Goal: Task Accomplishment & Management: Use online tool/utility

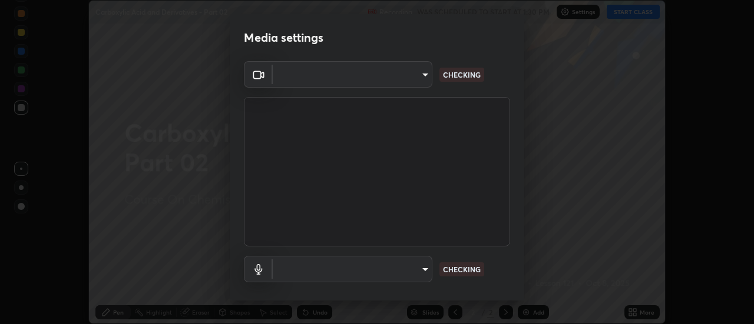
scroll to position [324, 754]
type input "de4d584312b4434b91bb48b0c0e382846541704910f56accdd629dbaa70238e6"
type input "default"
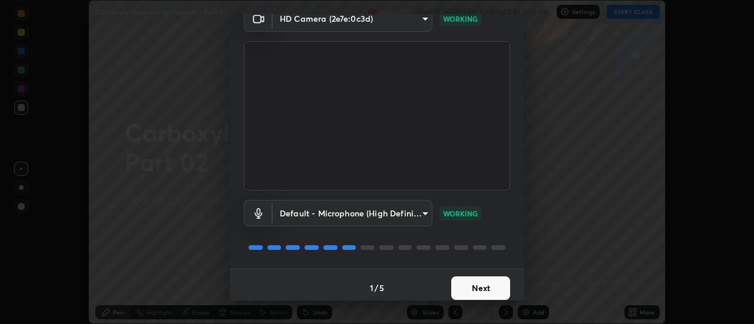
scroll to position [62, 0]
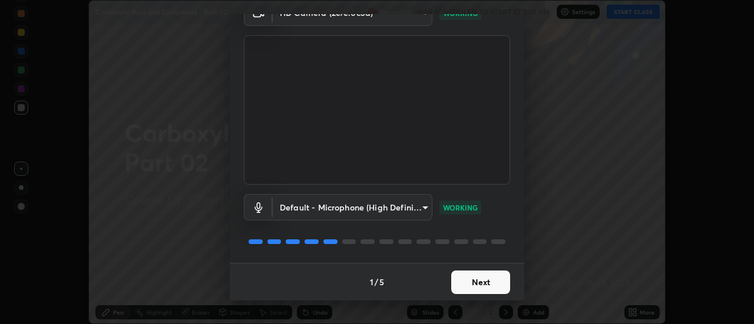
click at [470, 282] on button "Next" at bounding box center [480, 283] width 59 height 24
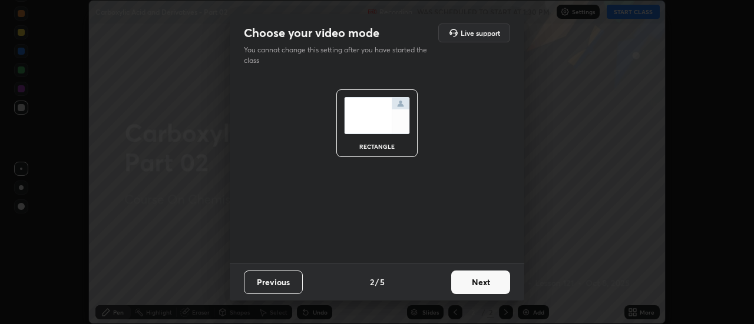
scroll to position [0, 0]
click at [473, 284] on button "Next" at bounding box center [480, 283] width 59 height 24
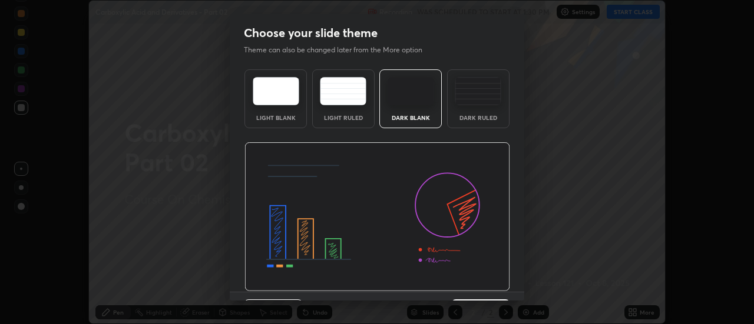
scroll to position [29, 0]
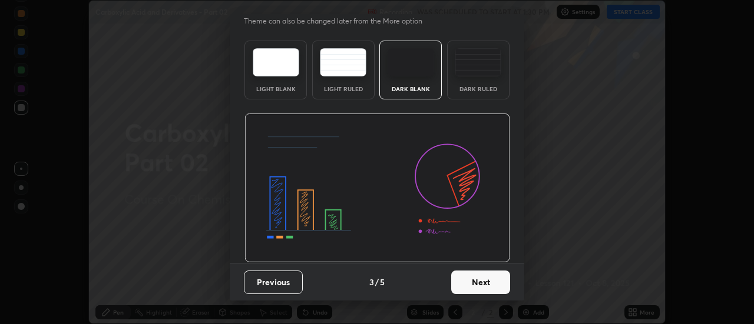
click at [478, 287] on button "Next" at bounding box center [480, 283] width 59 height 24
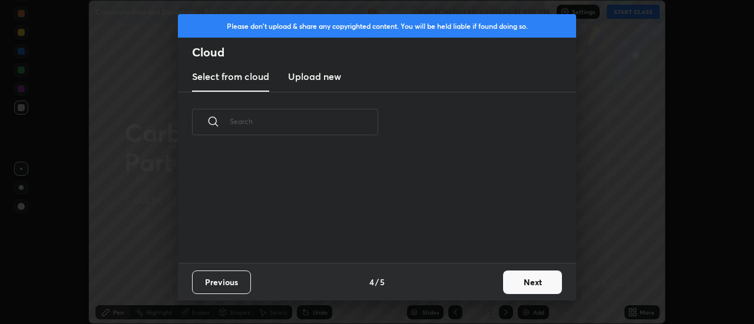
scroll to position [111, 378]
click at [543, 282] on button "Next" at bounding box center [532, 283] width 59 height 24
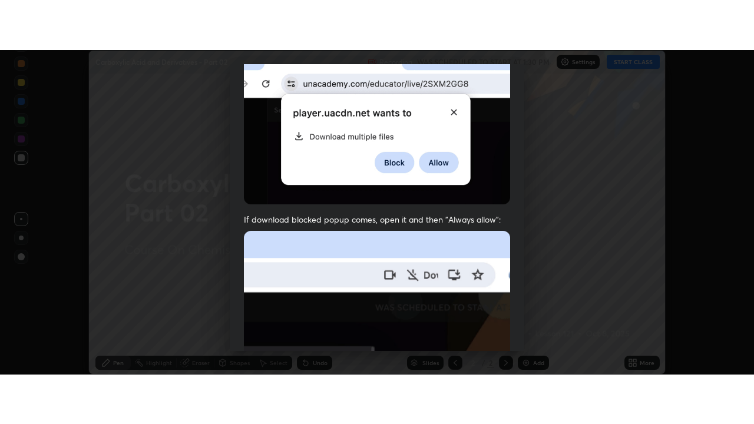
scroll to position [302, 0]
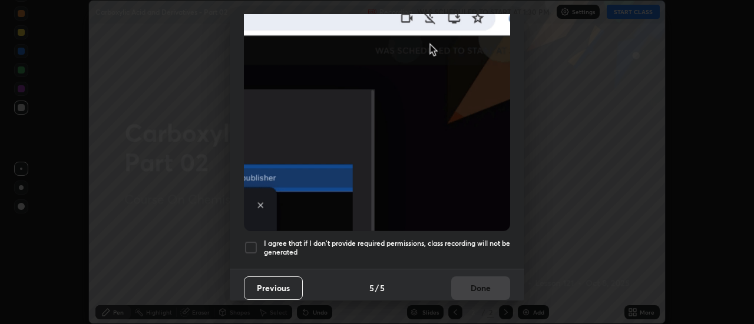
click at [251, 247] on div at bounding box center [251, 248] width 14 height 14
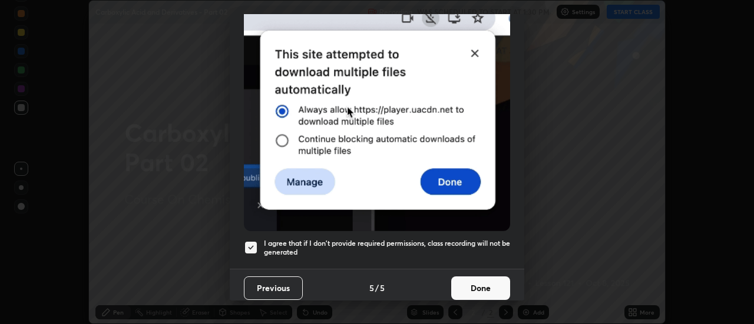
click at [471, 284] on button "Done" at bounding box center [480, 289] width 59 height 24
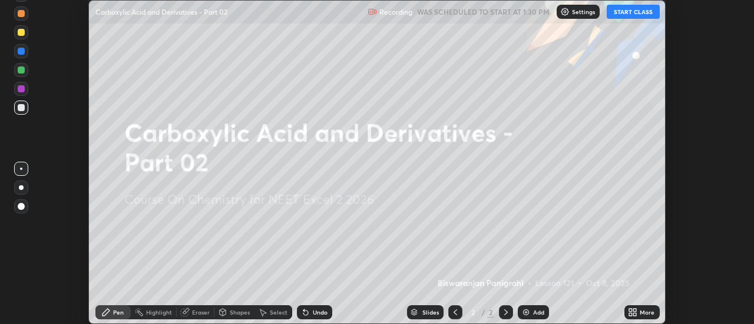
click at [632, 314] on icon at bounding box center [630, 314] width 3 height 3
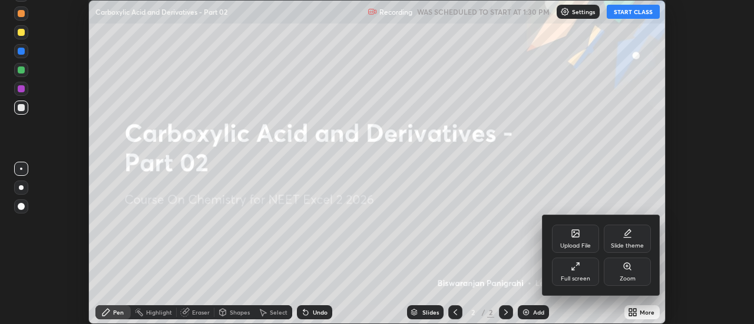
click at [581, 276] on div "Full screen" at bounding box center [575, 279] width 29 height 6
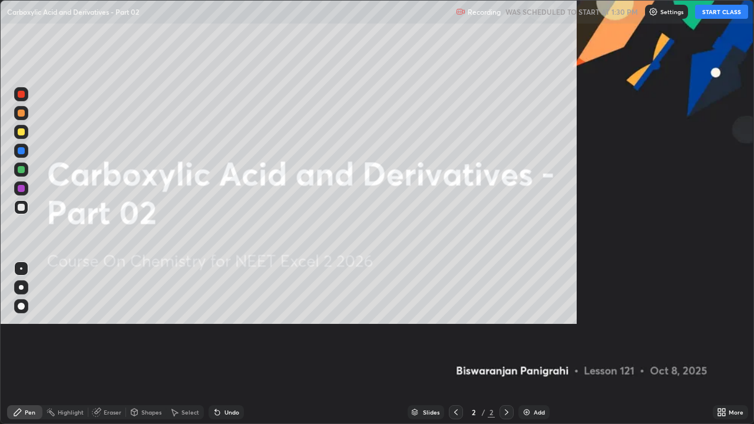
scroll to position [424, 754]
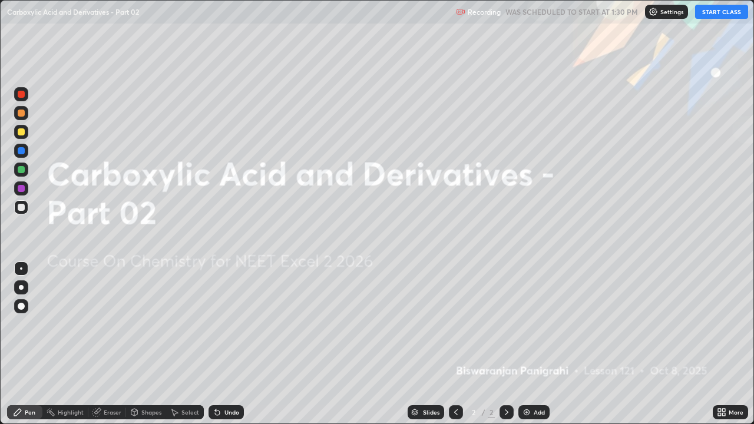
click at [534, 324] on div "Add" at bounding box center [533, 412] width 31 height 14
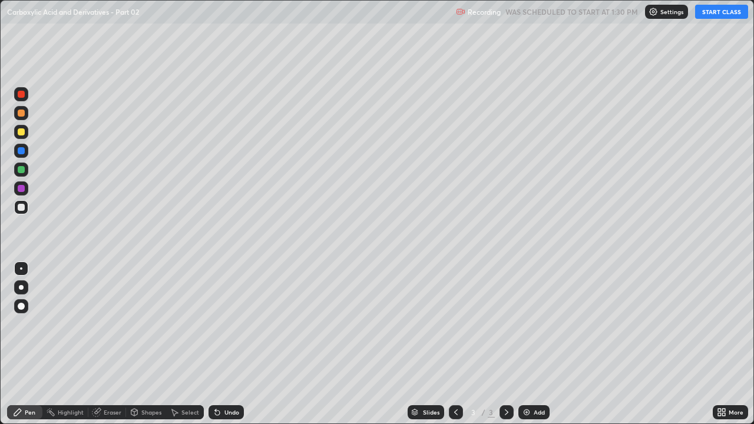
click at [723, 14] on button "START CLASS" at bounding box center [721, 12] width 53 height 14
click at [22, 289] on div at bounding box center [21, 287] width 5 height 5
click at [23, 137] on div at bounding box center [21, 132] width 14 height 14
click at [25, 114] on div at bounding box center [21, 113] width 14 height 14
click at [226, 324] on div "Undo" at bounding box center [231, 412] width 15 height 6
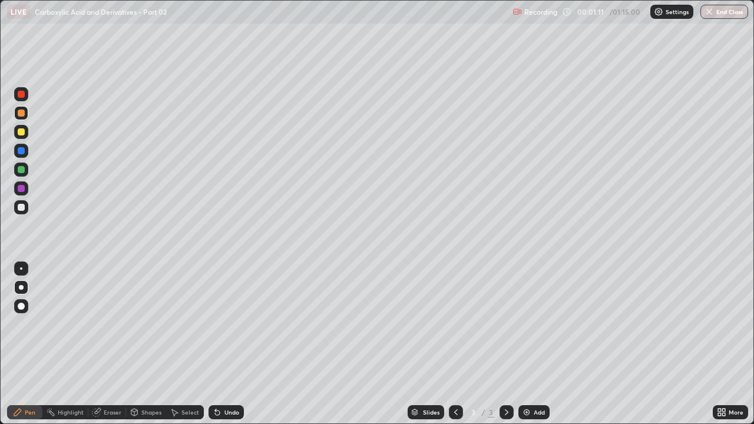
click at [226, 324] on div "Undo" at bounding box center [225, 412] width 35 height 14
click at [222, 324] on div "Undo" at bounding box center [225, 412] width 35 height 14
click at [21, 206] on div at bounding box center [21, 207] width 7 height 7
click at [216, 324] on icon at bounding box center [217, 412] width 5 height 5
click at [24, 172] on div at bounding box center [21, 169] width 7 height 7
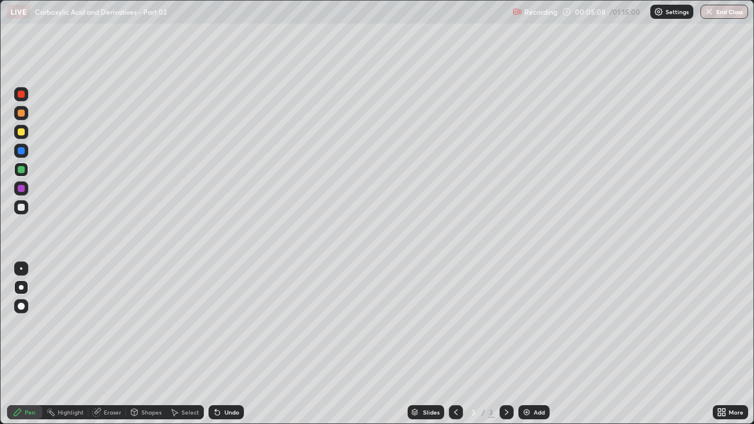
click at [24, 201] on div at bounding box center [21, 207] width 14 height 14
click at [526, 324] on img at bounding box center [526, 411] width 9 height 9
click at [21, 132] on div at bounding box center [21, 131] width 7 height 7
click at [26, 186] on div at bounding box center [21, 188] width 14 height 14
click at [22, 134] on div at bounding box center [21, 131] width 7 height 7
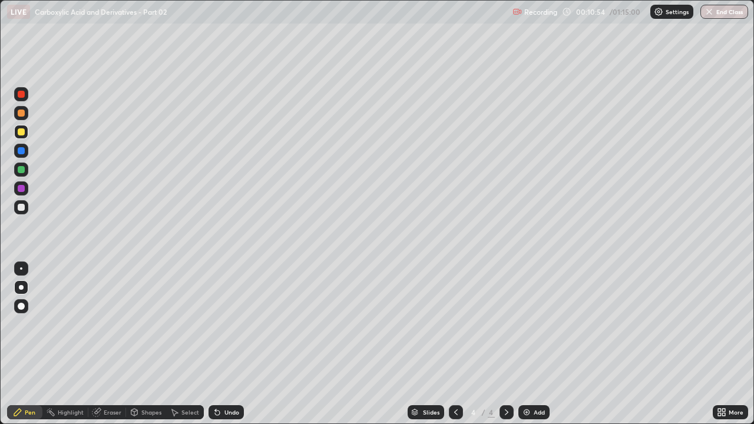
click at [22, 116] on div at bounding box center [21, 113] width 7 height 7
click at [214, 324] on icon at bounding box center [217, 411] width 9 height 9
click at [19, 170] on div at bounding box center [21, 169] width 7 height 7
click at [22, 148] on div at bounding box center [21, 150] width 7 height 7
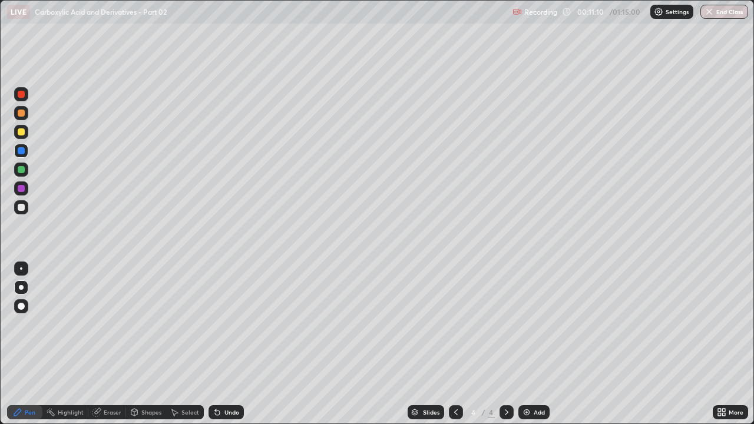
click at [22, 134] on div at bounding box center [21, 131] width 7 height 7
click at [22, 213] on div at bounding box center [21, 207] width 14 height 14
click at [22, 136] on div at bounding box center [21, 132] width 14 height 14
click at [533, 324] on div "Add" at bounding box center [538, 412] width 11 height 6
click at [23, 208] on div at bounding box center [21, 207] width 7 height 7
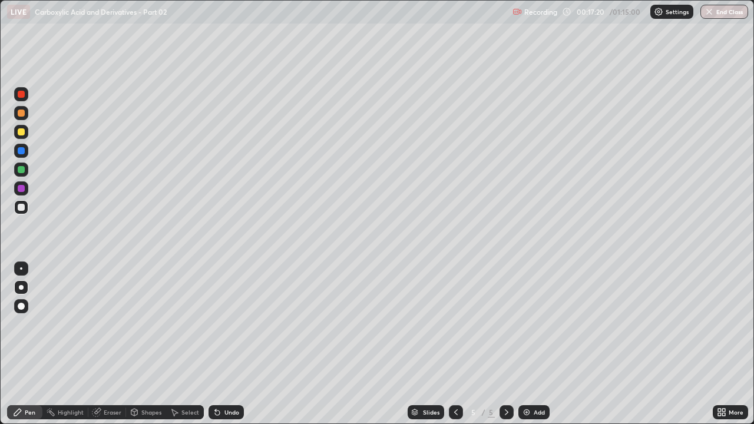
click at [27, 134] on div at bounding box center [21, 132] width 14 height 14
click at [20, 209] on div at bounding box center [21, 207] width 7 height 7
click at [23, 132] on div at bounding box center [21, 131] width 7 height 7
click at [26, 115] on div at bounding box center [21, 113] width 14 height 14
click at [24, 206] on div at bounding box center [21, 207] width 7 height 7
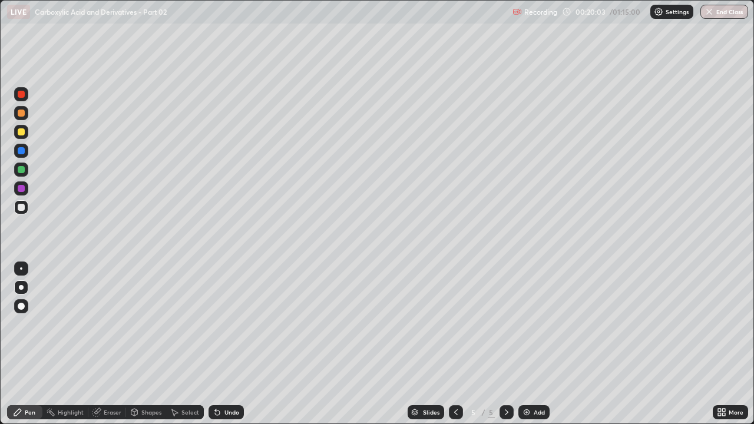
click at [233, 324] on div "Undo" at bounding box center [231, 412] width 15 height 6
click at [229, 324] on div "Undo" at bounding box center [231, 412] width 15 height 6
click at [225, 324] on div "Undo" at bounding box center [231, 412] width 15 height 6
click at [222, 324] on div "Undo" at bounding box center [225, 412] width 35 height 14
click at [224, 324] on div "Undo" at bounding box center [225, 412] width 35 height 14
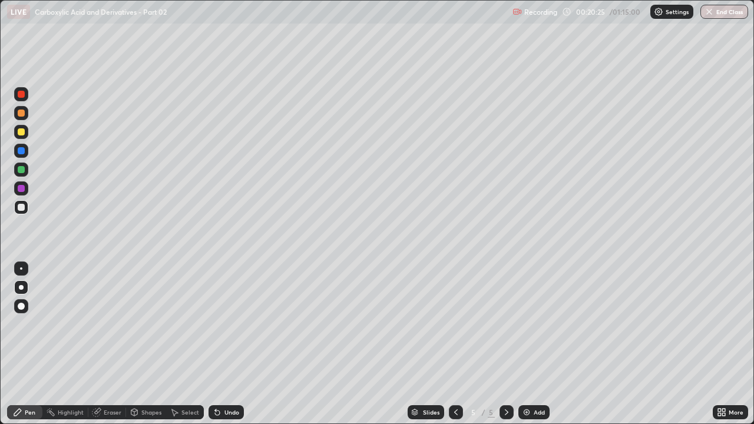
click at [225, 324] on div "Undo" at bounding box center [231, 412] width 15 height 6
click at [221, 324] on div "Undo" at bounding box center [225, 412] width 35 height 14
click at [220, 324] on icon at bounding box center [217, 411] width 9 height 9
click at [217, 324] on icon at bounding box center [217, 412] width 5 height 5
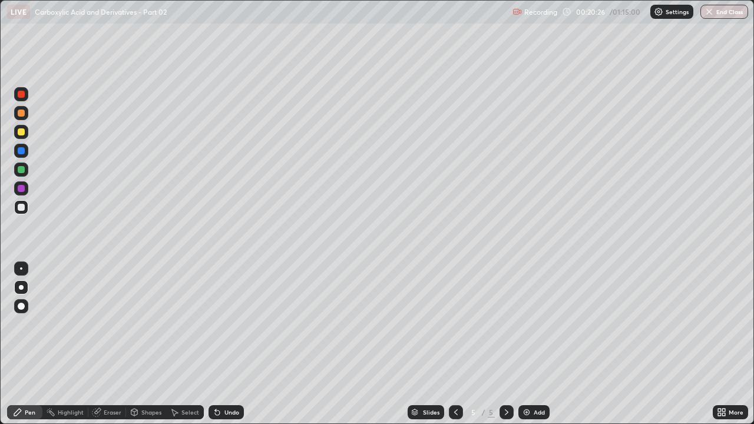
click at [217, 324] on icon at bounding box center [217, 412] width 5 height 5
click at [18, 135] on div at bounding box center [21, 132] width 14 height 14
click at [533, 324] on div "Add" at bounding box center [538, 412] width 11 height 6
click at [22, 207] on div at bounding box center [21, 207] width 7 height 7
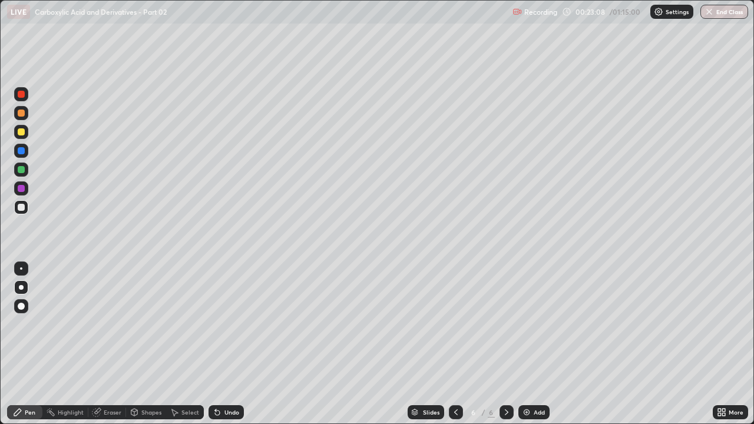
click at [111, 324] on div "Eraser" at bounding box center [107, 412] width 38 height 14
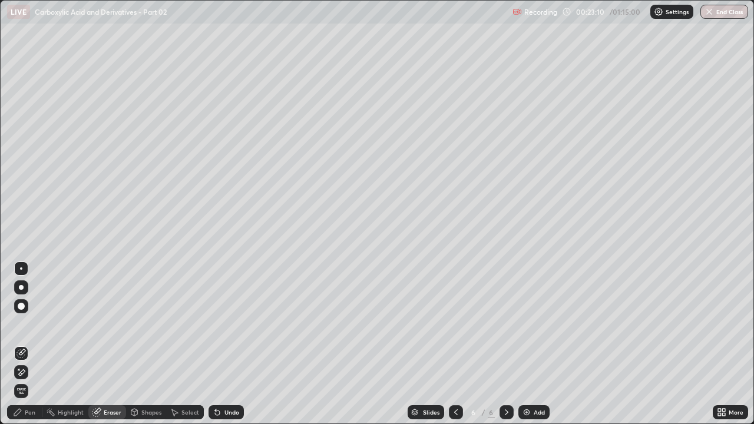
click at [30, 324] on div "Pen" at bounding box center [30, 412] width 11 height 6
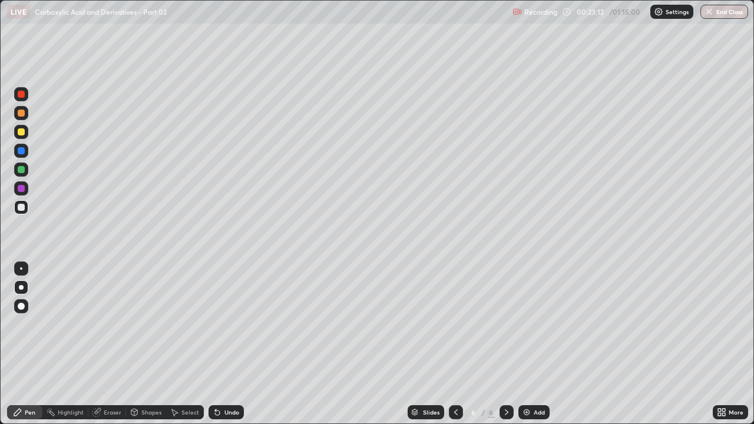
click at [23, 133] on div at bounding box center [21, 131] width 7 height 7
click at [23, 208] on div at bounding box center [21, 207] width 7 height 7
click at [112, 324] on div "Eraser" at bounding box center [113, 412] width 18 height 6
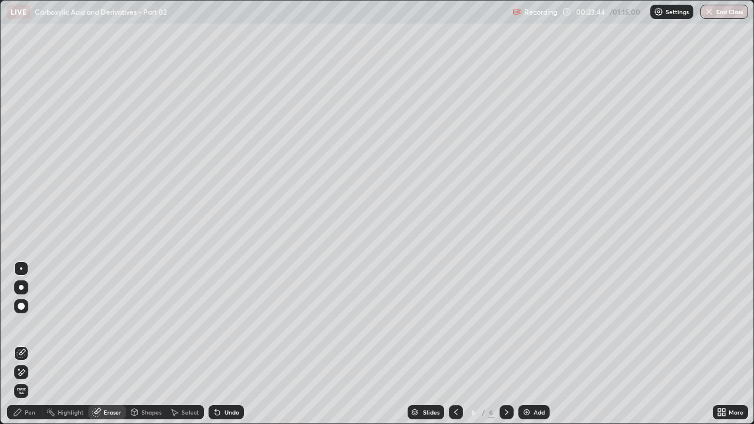
click at [29, 324] on div "Pen" at bounding box center [30, 412] width 11 height 6
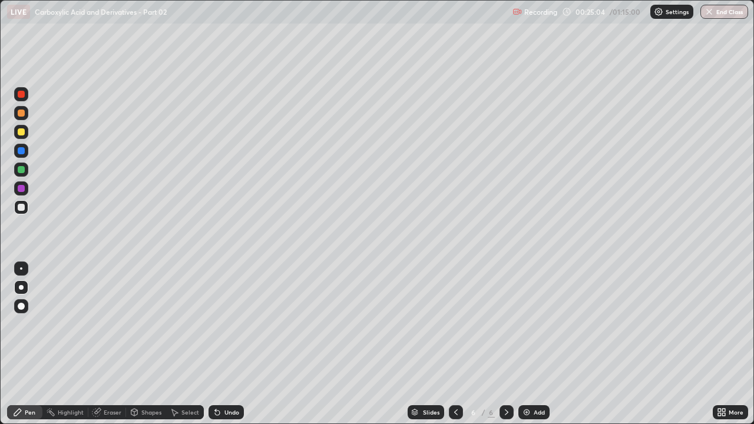
click at [24, 119] on div at bounding box center [21, 113] width 14 height 14
click at [102, 324] on div "Eraser" at bounding box center [107, 412] width 38 height 14
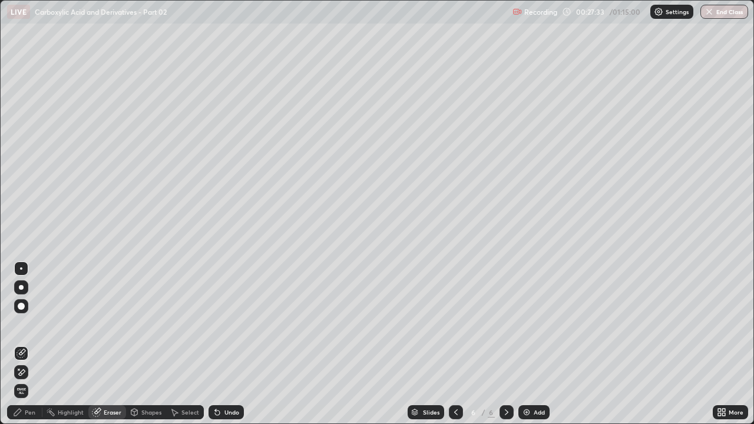
click at [22, 324] on div "Pen" at bounding box center [24, 412] width 35 height 14
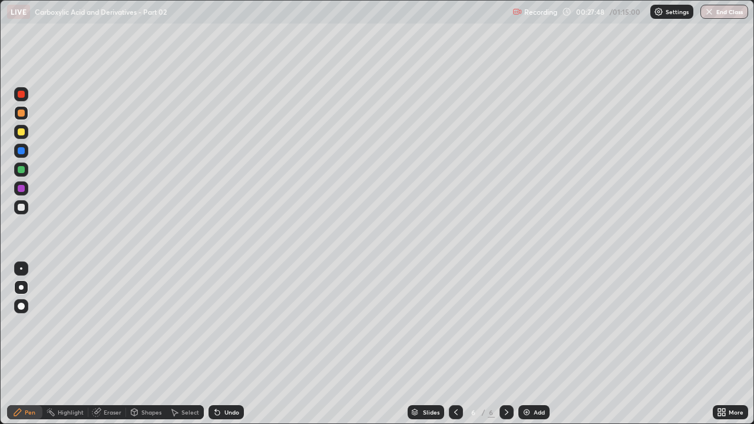
click at [108, 324] on div "Eraser" at bounding box center [107, 412] width 38 height 14
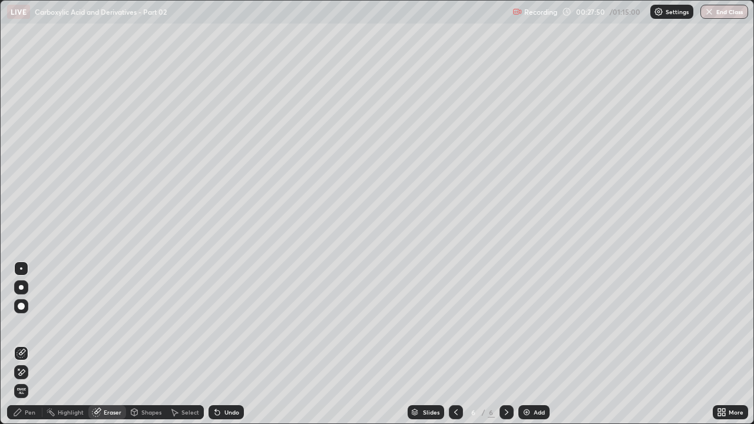
click at [24, 324] on div "Pen" at bounding box center [24, 412] width 35 height 14
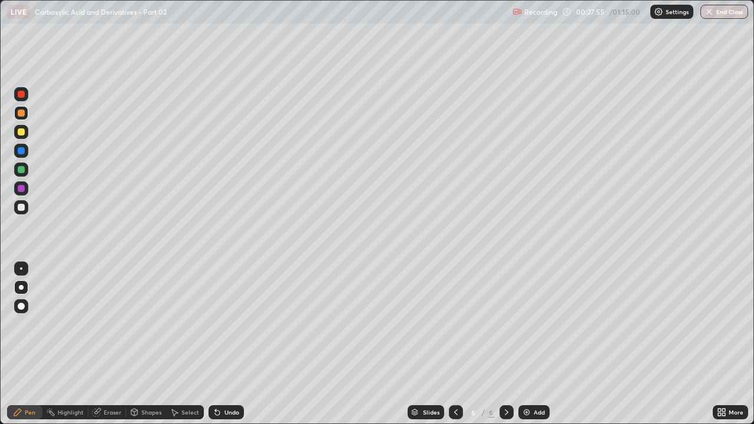
click at [24, 210] on div at bounding box center [21, 207] width 14 height 14
click at [22, 210] on div at bounding box center [21, 207] width 7 height 7
click at [220, 324] on div "Undo" at bounding box center [225, 412] width 35 height 14
click at [219, 324] on icon at bounding box center [217, 411] width 9 height 9
click at [232, 324] on div "Undo" at bounding box center [225, 412] width 35 height 14
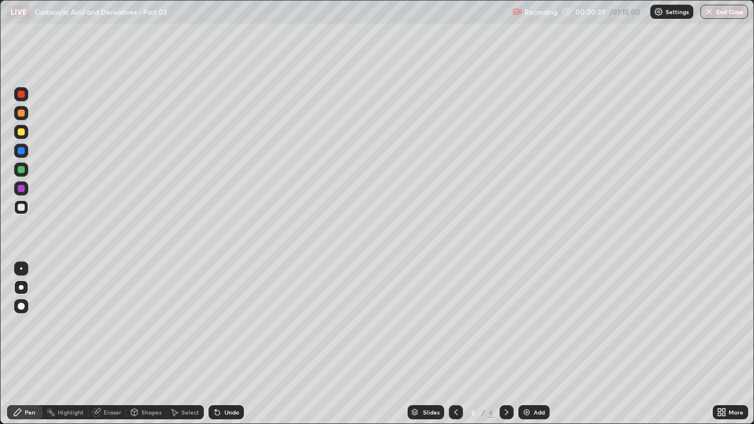
click at [27, 131] on div at bounding box center [21, 132] width 14 height 14
click at [230, 324] on div "Undo" at bounding box center [231, 412] width 15 height 6
click at [224, 324] on div "Undo" at bounding box center [225, 412] width 35 height 14
click at [215, 324] on icon at bounding box center [217, 412] width 5 height 5
click at [28, 210] on div at bounding box center [21, 207] width 14 height 14
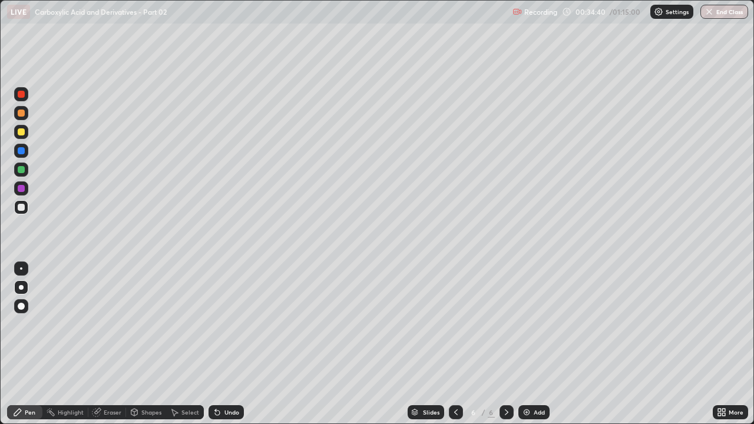
click at [230, 324] on div "Undo" at bounding box center [231, 412] width 15 height 6
click at [231, 324] on div "Undo" at bounding box center [231, 412] width 15 height 6
click at [523, 324] on img at bounding box center [526, 411] width 9 height 9
click at [22, 210] on div at bounding box center [21, 207] width 7 height 7
click at [101, 324] on div "Eraser" at bounding box center [107, 412] width 38 height 14
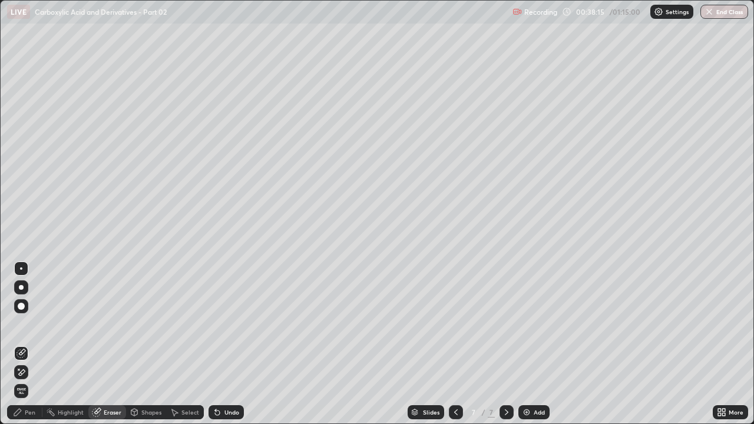
click at [34, 324] on div "Pen" at bounding box center [24, 412] width 35 height 14
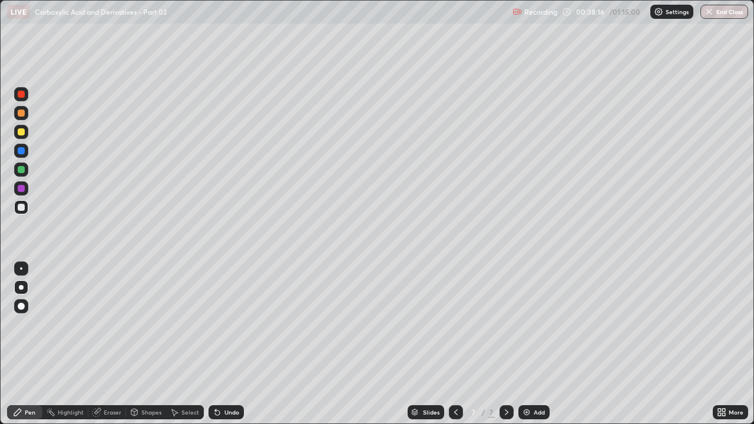
click at [21, 135] on div at bounding box center [21, 131] width 7 height 7
click at [23, 115] on div at bounding box center [21, 113] width 7 height 7
click at [222, 324] on div "Undo" at bounding box center [225, 412] width 35 height 14
click at [223, 324] on div "Undo" at bounding box center [225, 412] width 35 height 14
click at [100, 324] on div "Eraser" at bounding box center [107, 412] width 38 height 14
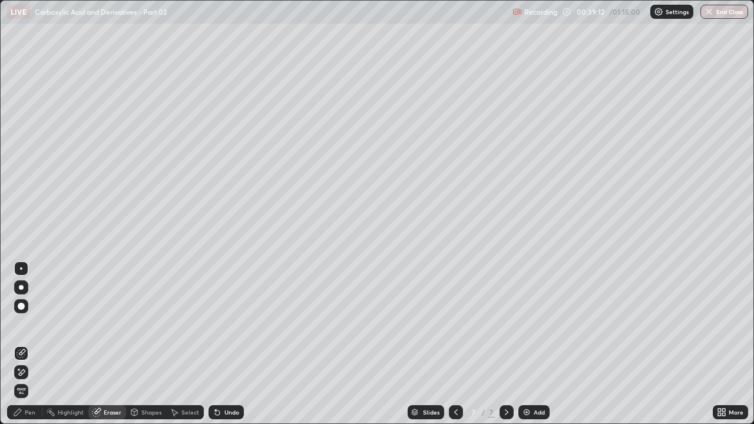
click at [33, 324] on div "Pen" at bounding box center [30, 412] width 11 height 6
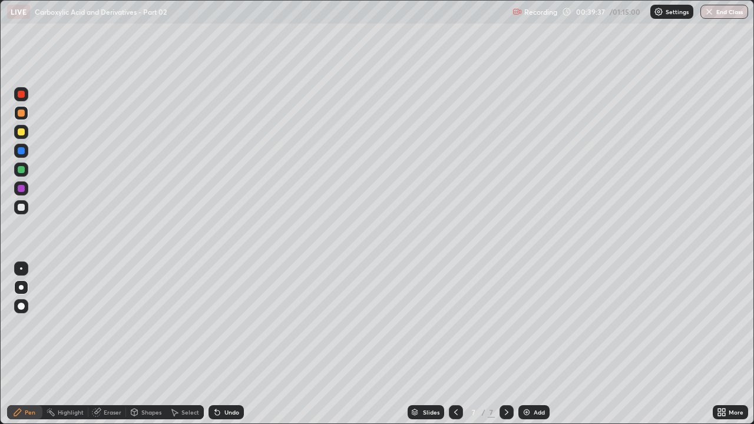
click at [105, 324] on div "Eraser" at bounding box center [107, 412] width 38 height 14
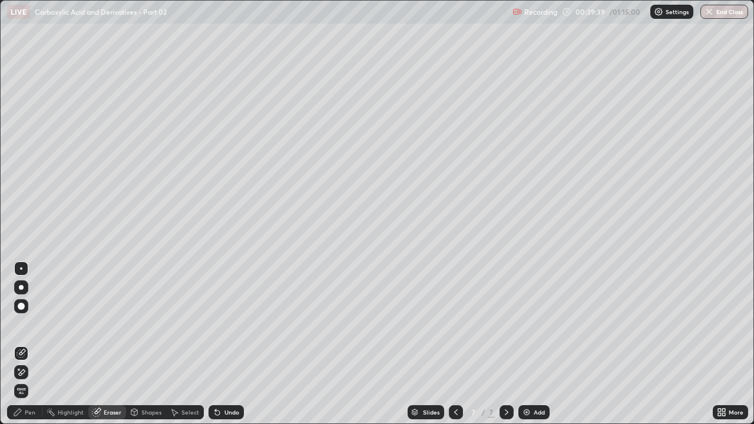
click at [22, 324] on icon at bounding box center [20, 372] width 9 height 10
click at [35, 324] on div "Pen" at bounding box center [24, 412] width 35 height 14
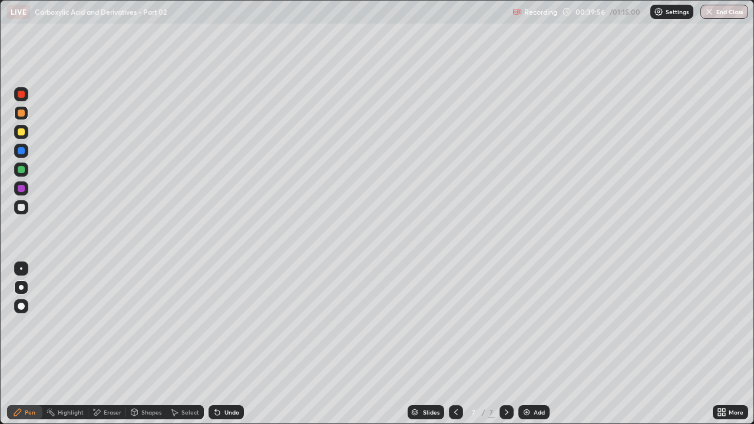
click at [104, 324] on div "Eraser" at bounding box center [113, 412] width 18 height 6
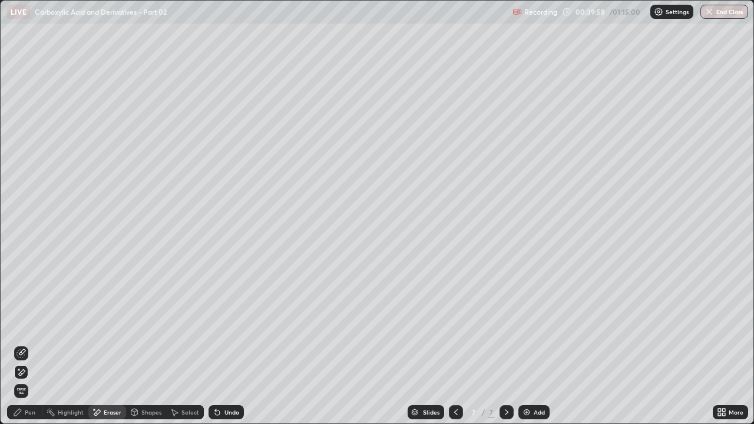
click at [31, 324] on div "Pen" at bounding box center [30, 412] width 11 height 6
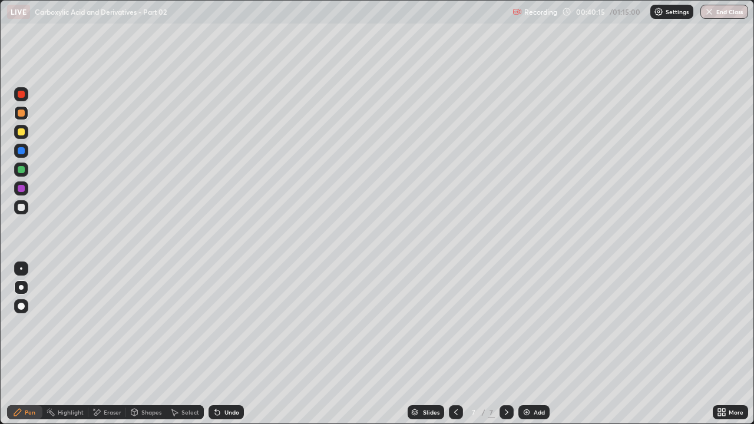
click at [23, 210] on div at bounding box center [21, 207] width 7 height 7
click at [22, 134] on div at bounding box center [21, 131] width 7 height 7
click at [26, 214] on div at bounding box center [21, 207] width 14 height 19
click at [227, 324] on div "Undo" at bounding box center [231, 412] width 15 height 6
click at [230, 324] on div "Undo" at bounding box center [231, 412] width 15 height 6
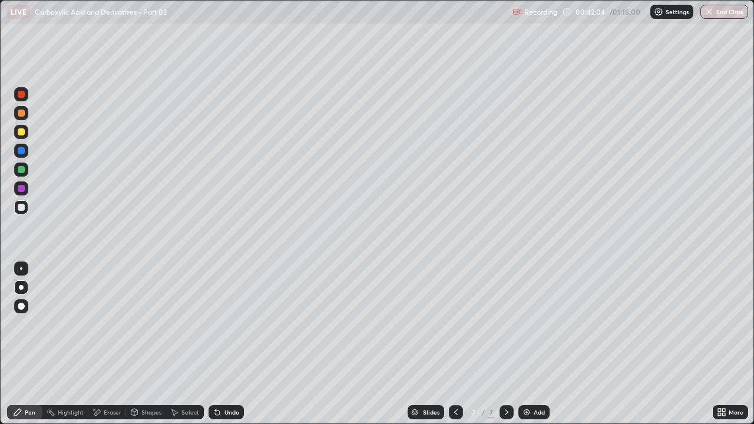
click at [104, 324] on div "Eraser" at bounding box center [107, 412] width 38 height 14
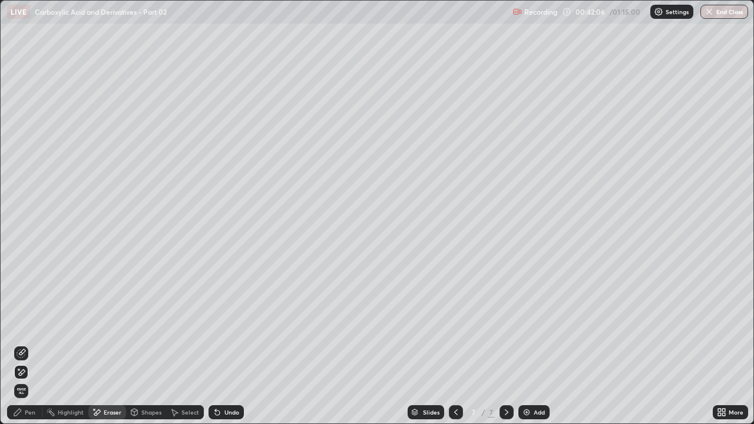
click at [33, 324] on div "Pen" at bounding box center [30, 412] width 11 height 6
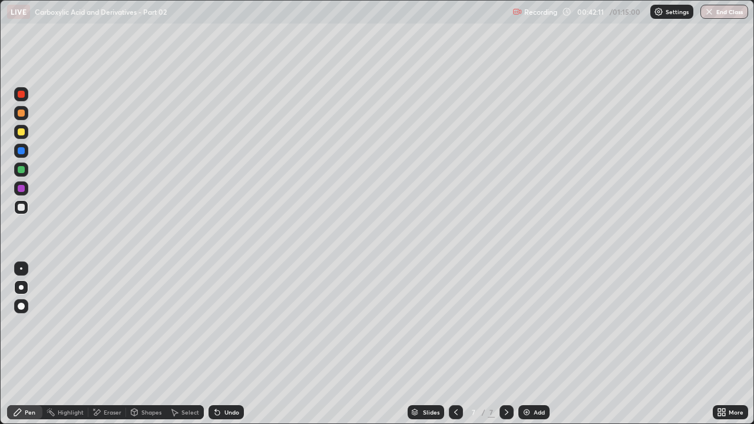
click at [110, 324] on div "Eraser" at bounding box center [113, 412] width 18 height 6
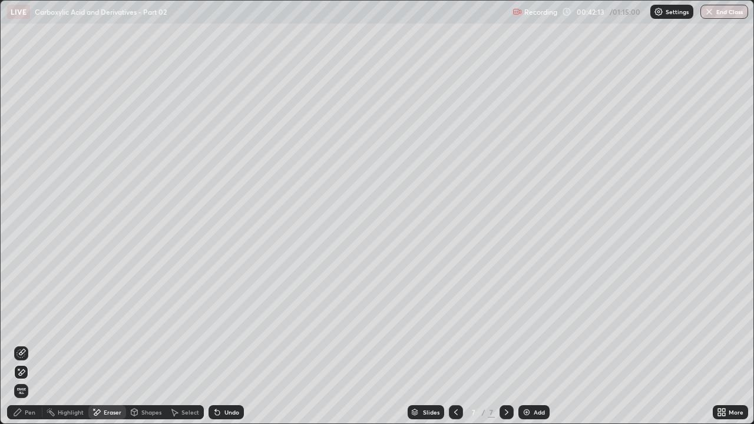
click at [27, 324] on div "Pen" at bounding box center [24, 412] width 35 height 14
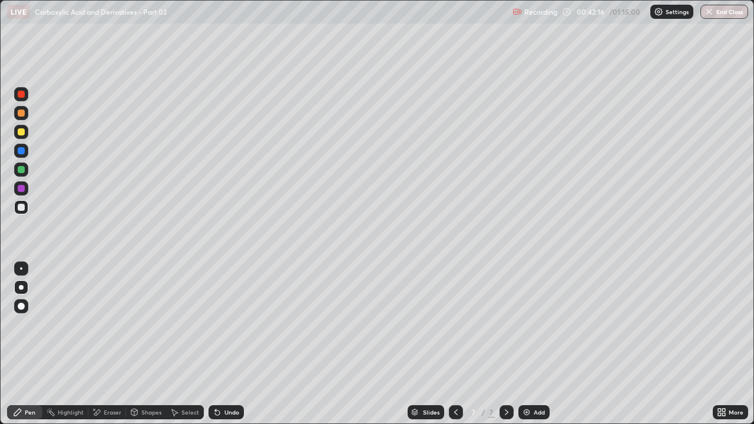
click at [108, 324] on div "Eraser" at bounding box center [113, 412] width 18 height 6
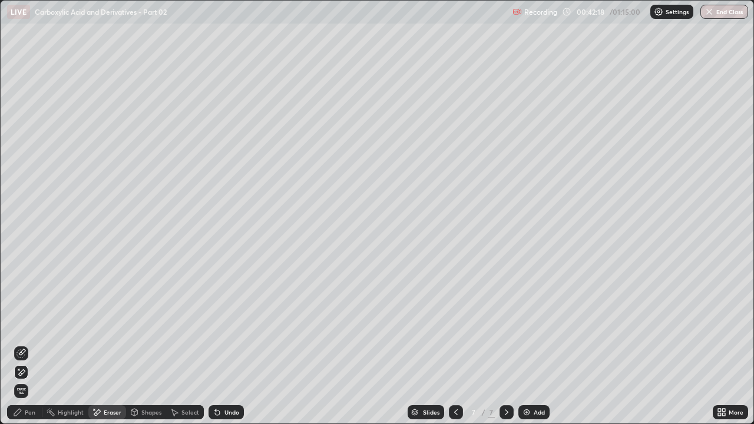
click at [31, 324] on div "Pen" at bounding box center [30, 412] width 11 height 6
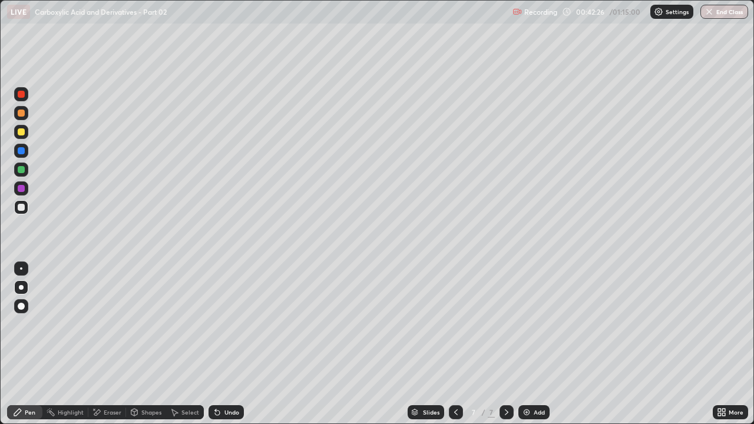
click at [26, 136] on div at bounding box center [21, 132] width 14 height 14
click at [24, 207] on div at bounding box center [21, 207] width 7 height 7
click at [218, 324] on icon at bounding box center [217, 411] width 9 height 9
click at [215, 324] on icon at bounding box center [217, 412] width 5 height 5
click at [218, 324] on icon at bounding box center [217, 411] width 9 height 9
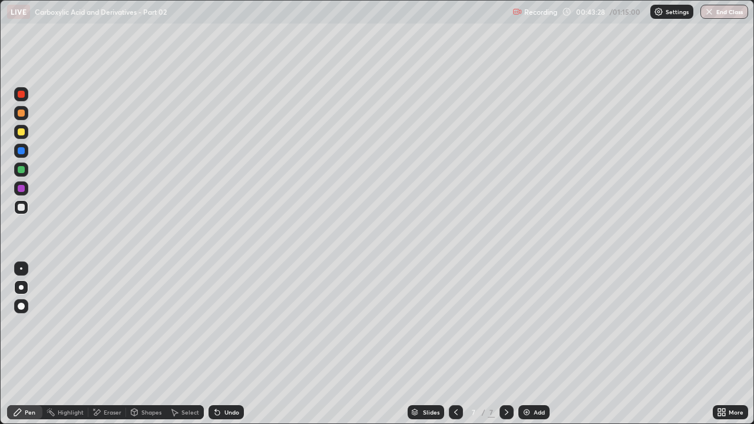
click at [26, 135] on div at bounding box center [21, 132] width 14 height 14
click at [22, 113] on div at bounding box center [21, 113] width 7 height 7
click at [21, 210] on div at bounding box center [21, 207] width 7 height 7
click at [19, 170] on div at bounding box center [21, 169] width 7 height 7
click at [23, 129] on div at bounding box center [21, 131] width 7 height 7
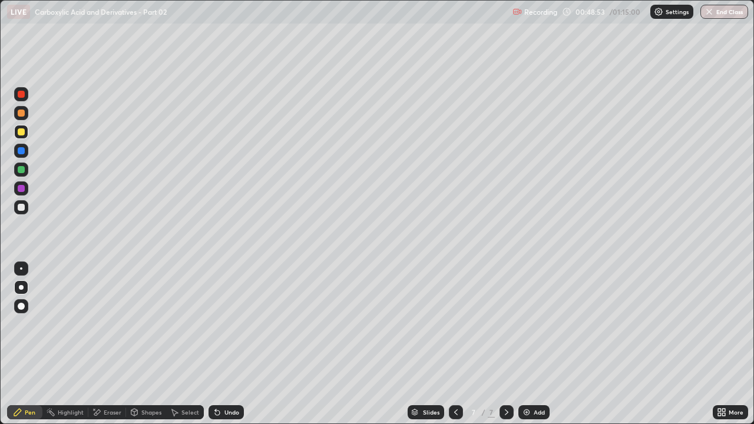
click at [528, 324] on img at bounding box center [526, 411] width 9 height 9
click at [215, 324] on icon at bounding box center [217, 412] width 5 height 5
click at [22, 114] on div at bounding box center [21, 113] width 7 height 7
click at [221, 324] on div "Undo" at bounding box center [225, 412] width 35 height 14
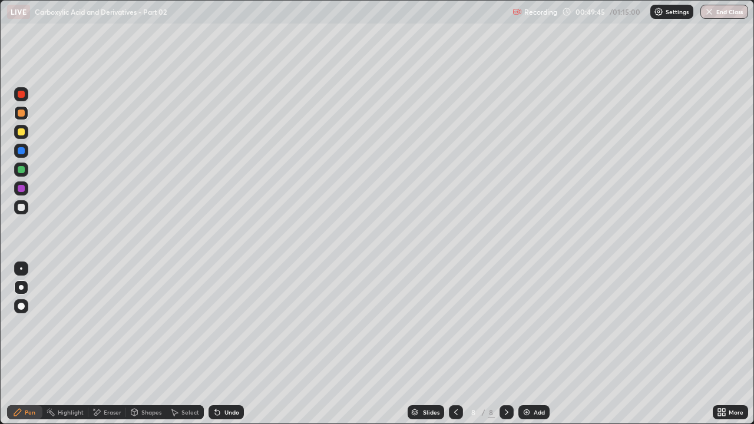
click at [223, 324] on div "Undo" at bounding box center [225, 412] width 35 height 14
click at [221, 324] on div "Undo" at bounding box center [225, 412] width 35 height 14
click at [24, 207] on div at bounding box center [21, 207] width 7 height 7
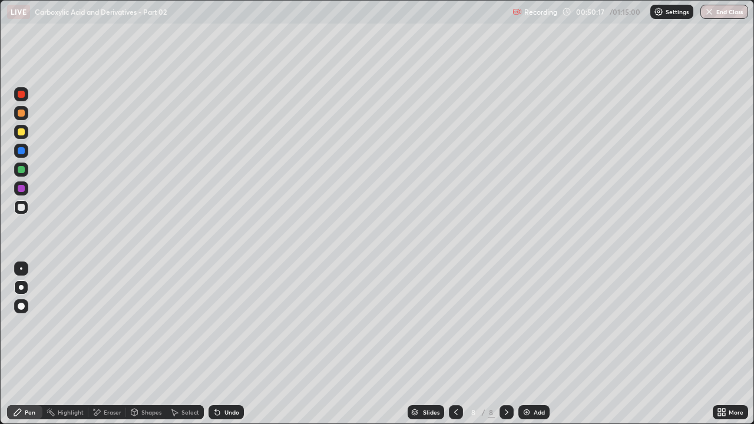
click at [102, 324] on div "Eraser" at bounding box center [107, 412] width 38 height 14
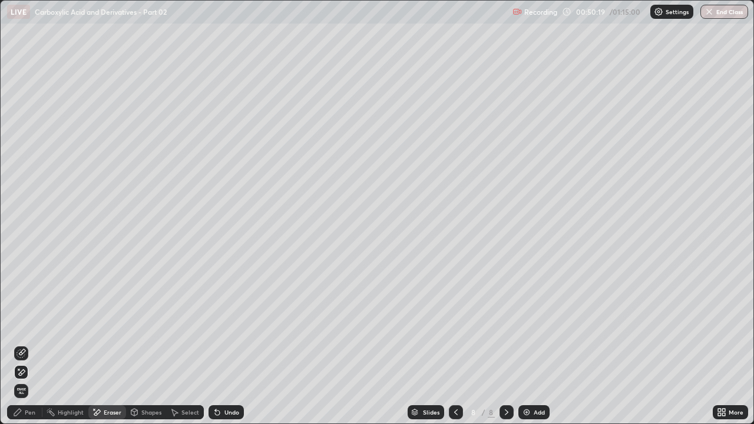
click at [37, 324] on div "Pen" at bounding box center [24, 412] width 35 height 14
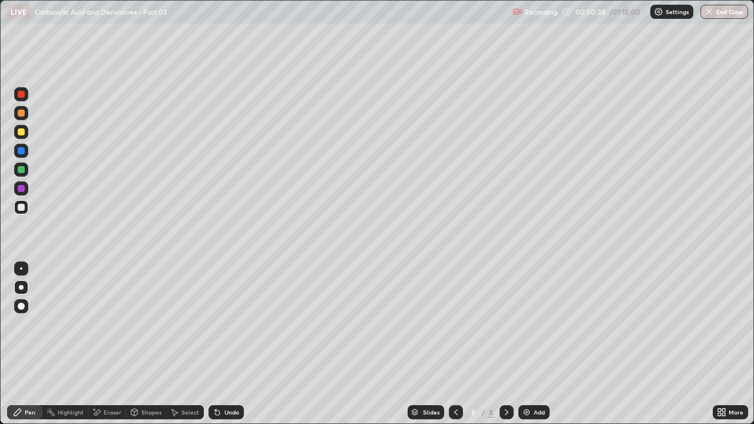
click at [214, 324] on div "Undo" at bounding box center [225, 412] width 35 height 14
click at [21, 136] on div at bounding box center [21, 132] width 14 height 14
click at [453, 324] on icon at bounding box center [455, 411] width 9 height 9
click at [505, 324] on icon at bounding box center [506, 411] width 9 height 9
click at [22, 190] on div at bounding box center [21, 188] width 7 height 7
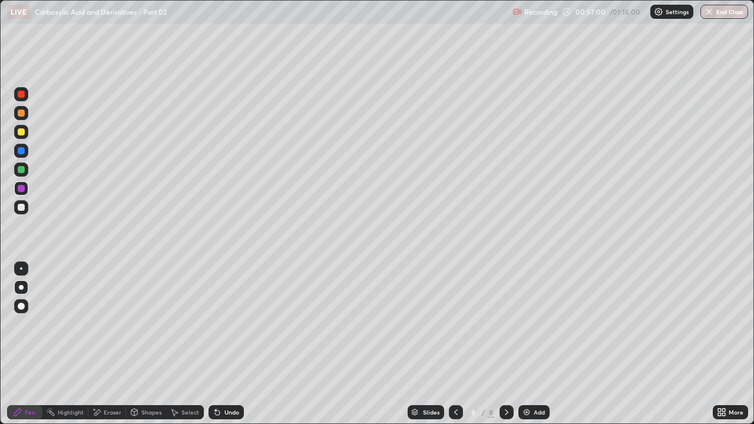
click at [522, 324] on img at bounding box center [526, 411] width 9 height 9
click at [24, 208] on div at bounding box center [21, 207] width 7 height 7
click at [26, 114] on div at bounding box center [21, 113] width 14 height 14
click at [24, 205] on div at bounding box center [21, 207] width 7 height 7
click at [24, 116] on div at bounding box center [21, 113] width 14 height 14
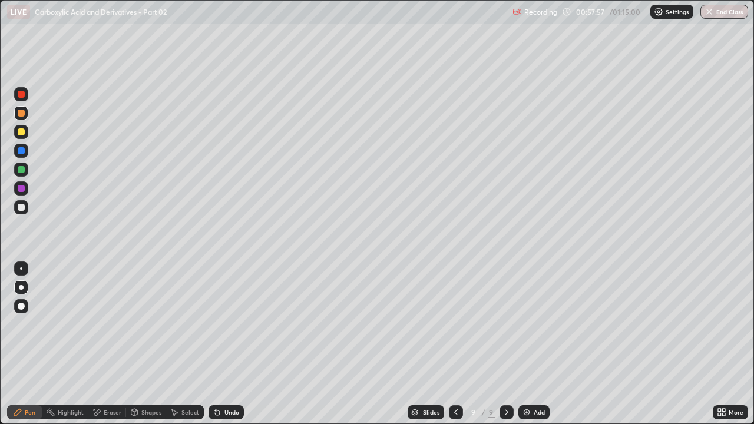
click at [22, 152] on div at bounding box center [21, 150] width 7 height 7
click at [22, 132] on div at bounding box center [21, 131] width 7 height 7
click at [224, 324] on div "Undo" at bounding box center [231, 412] width 15 height 6
click at [224, 324] on div "Undo" at bounding box center [225, 412] width 35 height 14
click at [22, 210] on div at bounding box center [21, 207] width 7 height 7
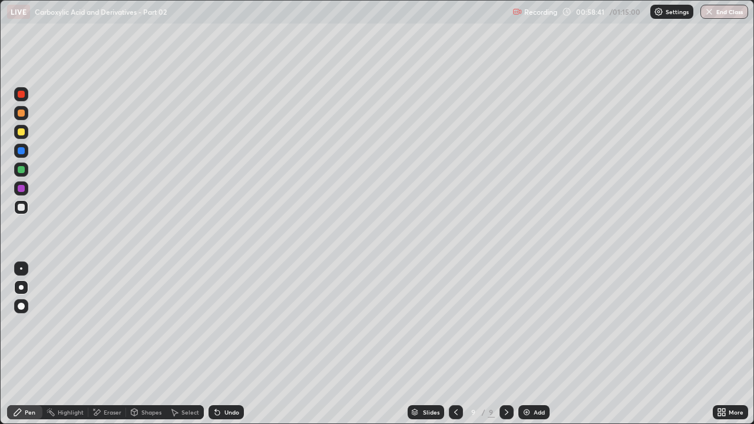
click at [220, 324] on div "Undo" at bounding box center [225, 412] width 35 height 14
click at [226, 324] on div "Undo" at bounding box center [231, 412] width 15 height 6
click at [107, 324] on div "Eraser" at bounding box center [107, 412] width 38 height 14
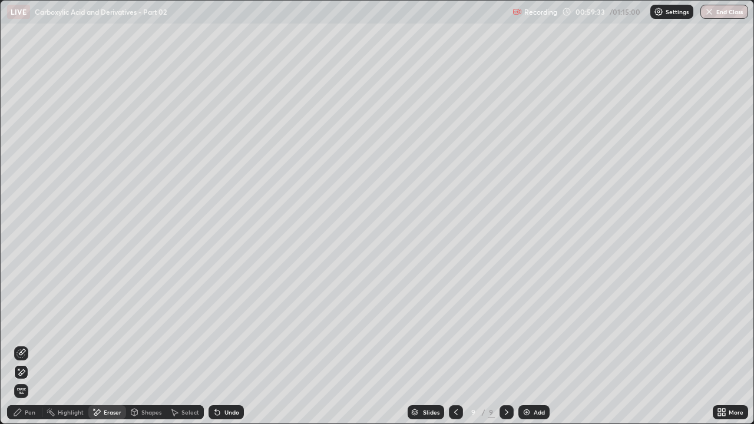
click at [26, 324] on div "Pen" at bounding box center [24, 412] width 35 height 14
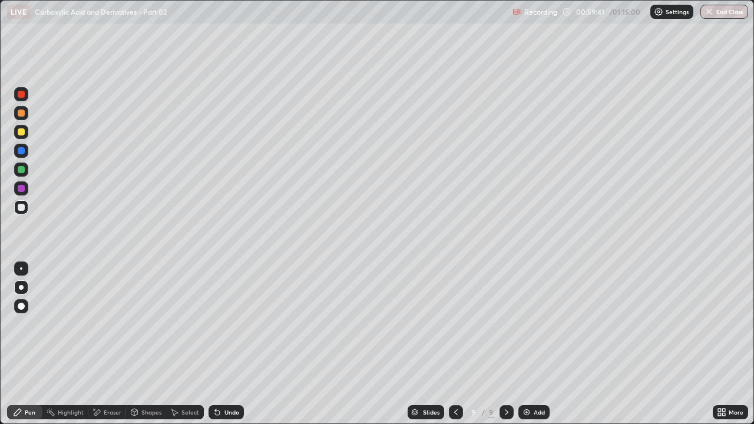
click at [22, 134] on div at bounding box center [21, 131] width 7 height 7
click at [26, 150] on div at bounding box center [21, 151] width 14 height 14
click at [27, 115] on div at bounding box center [21, 113] width 14 height 14
click at [26, 132] on div at bounding box center [21, 132] width 14 height 14
click at [26, 211] on div at bounding box center [21, 207] width 14 height 14
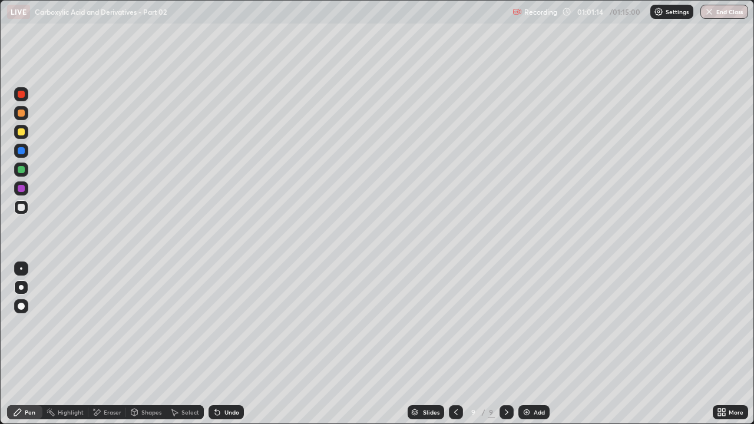
click at [19, 191] on div at bounding box center [21, 188] width 7 height 7
click at [24, 209] on div at bounding box center [21, 207] width 7 height 7
click at [234, 324] on div "Undo" at bounding box center [231, 412] width 15 height 6
click at [24, 190] on div at bounding box center [21, 188] width 7 height 7
click at [217, 324] on icon at bounding box center [217, 412] width 5 height 5
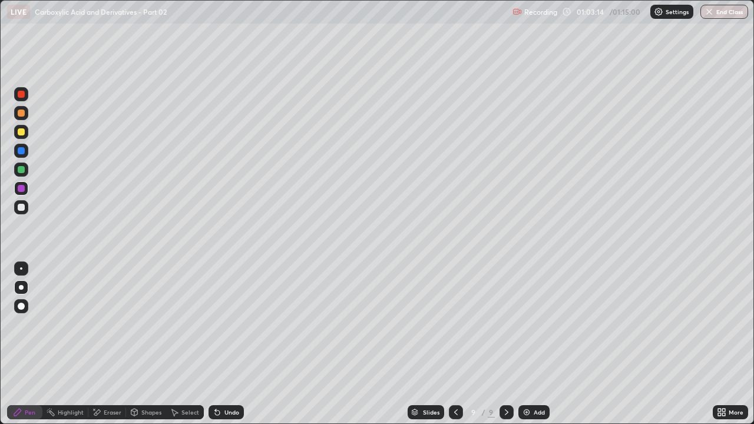
click at [26, 207] on div at bounding box center [21, 207] width 14 height 14
click at [22, 132] on div at bounding box center [21, 131] width 7 height 7
click at [234, 324] on div "Undo" at bounding box center [225, 412] width 35 height 14
click at [22, 207] on div at bounding box center [21, 207] width 7 height 7
click at [19, 188] on div at bounding box center [21, 188] width 7 height 7
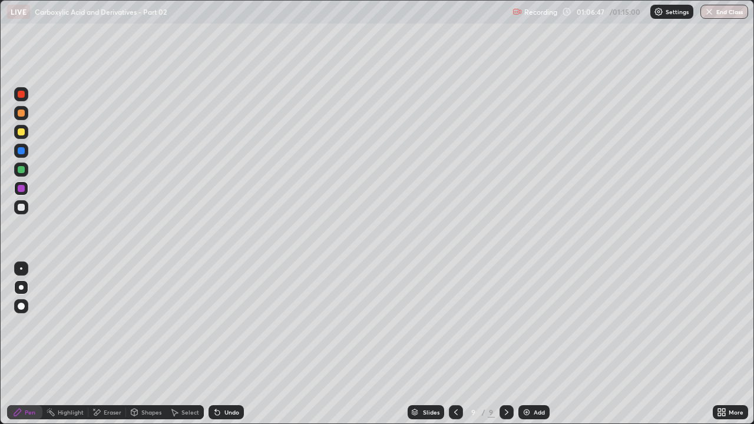
click at [21, 114] on div at bounding box center [21, 113] width 7 height 7
click at [455, 324] on icon at bounding box center [455, 411] width 9 height 9
click at [455, 324] on icon at bounding box center [456, 412] width 4 height 6
click at [455, 324] on icon at bounding box center [455, 411] width 9 height 9
click at [453, 324] on icon at bounding box center [455, 411] width 9 height 9
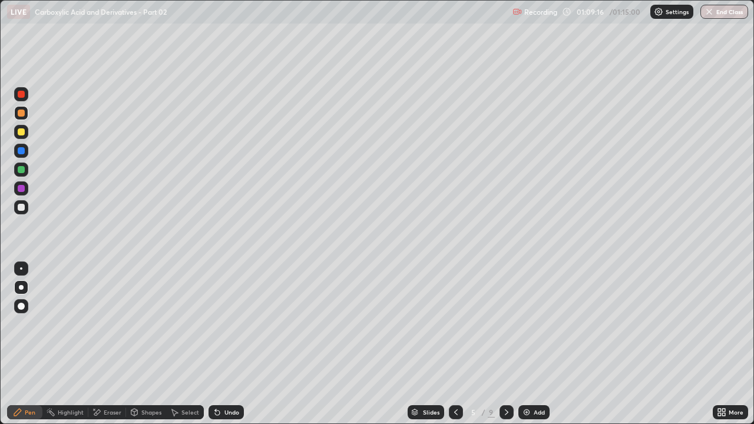
click at [455, 324] on icon at bounding box center [455, 411] width 9 height 9
click at [505, 324] on icon at bounding box center [506, 411] width 9 height 9
click at [506, 324] on div at bounding box center [506, 412] width 14 height 14
click at [505, 324] on icon at bounding box center [507, 412] width 4 height 6
click at [504, 324] on icon at bounding box center [506, 411] width 9 height 9
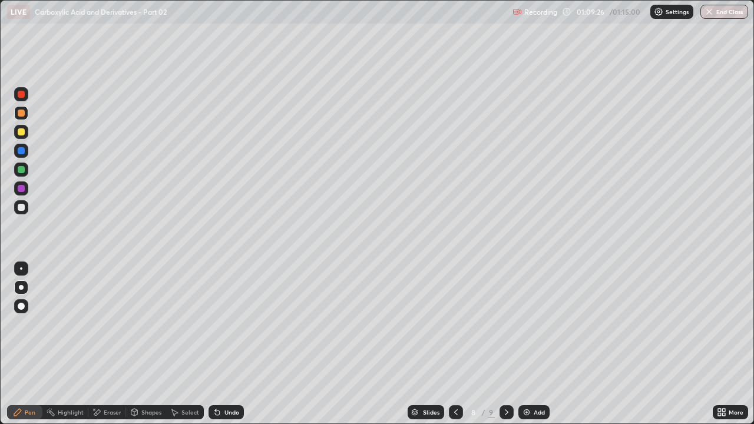
click at [505, 324] on icon at bounding box center [507, 412] width 4 height 6
click at [457, 324] on div at bounding box center [456, 412] width 14 height 14
click at [455, 324] on div at bounding box center [456, 412] width 14 height 14
click at [453, 324] on div at bounding box center [456, 412] width 14 height 14
click at [456, 324] on icon at bounding box center [455, 411] width 9 height 9
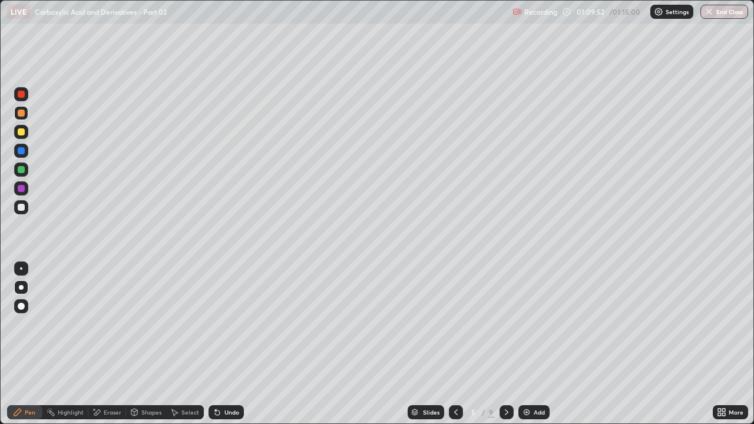
click at [456, 324] on div at bounding box center [456, 412] width 14 height 14
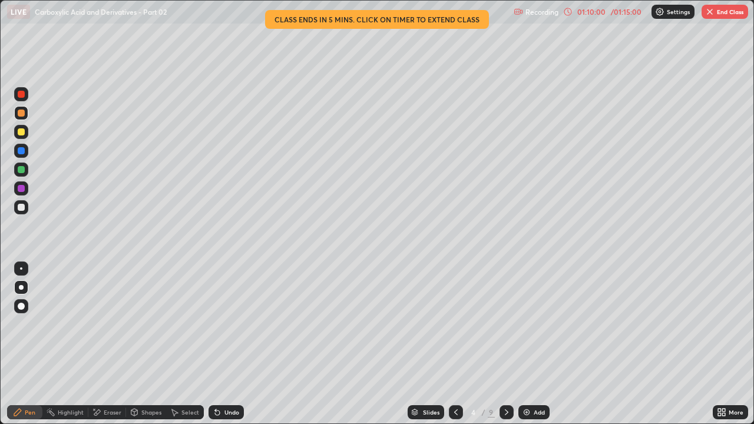
click at [509, 324] on icon at bounding box center [506, 411] width 9 height 9
click at [506, 324] on div at bounding box center [506, 412] width 14 height 14
click at [505, 324] on icon at bounding box center [506, 411] width 9 height 9
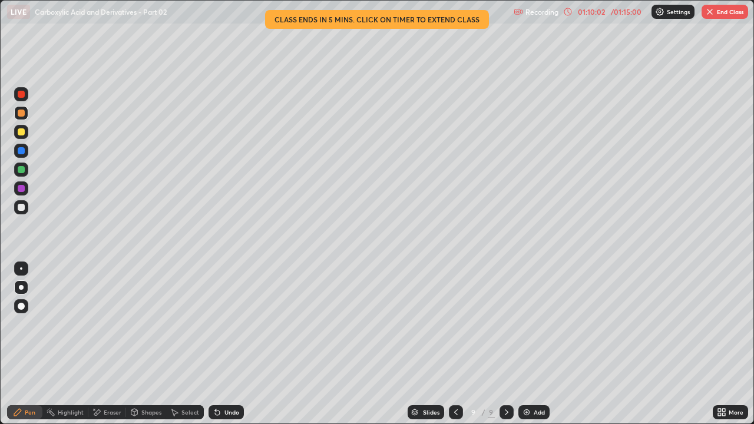
click at [507, 324] on icon at bounding box center [506, 411] width 9 height 9
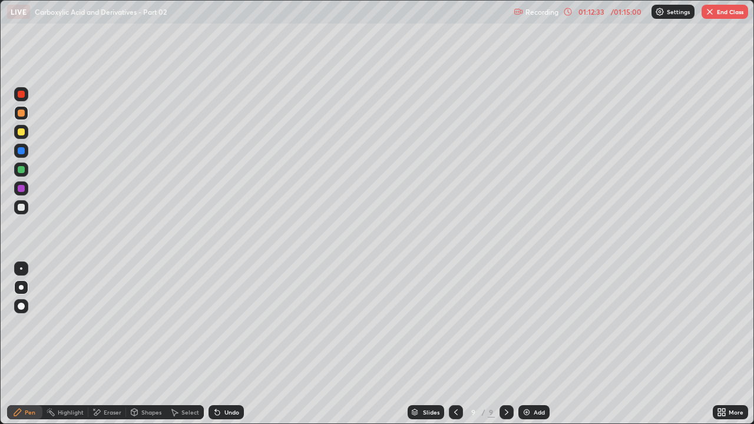
click at [530, 324] on div "Add" at bounding box center [533, 412] width 31 height 14
click at [27, 205] on div at bounding box center [21, 207] width 14 height 14
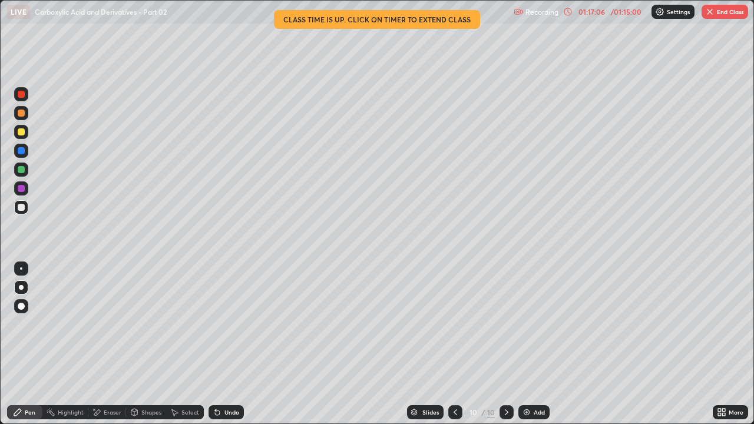
click at [454, 324] on icon at bounding box center [454, 411] width 9 height 9
click at [725, 16] on button "End Class" at bounding box center [724, 12] width 47 height 14
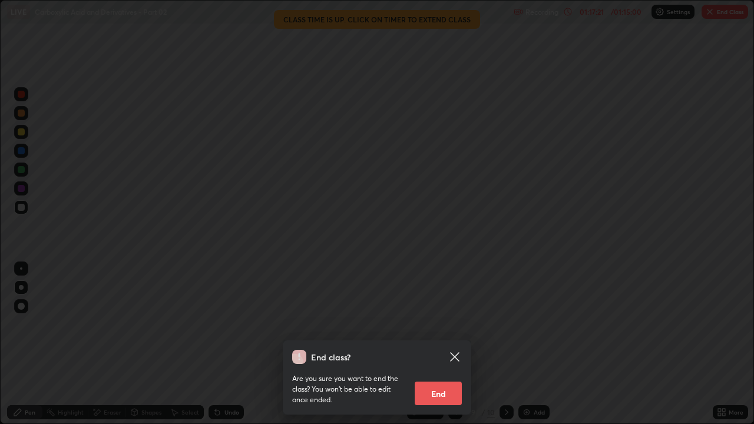
click at [443, 324] on button "End" at bounding box center [438, 394] width 47 height 24
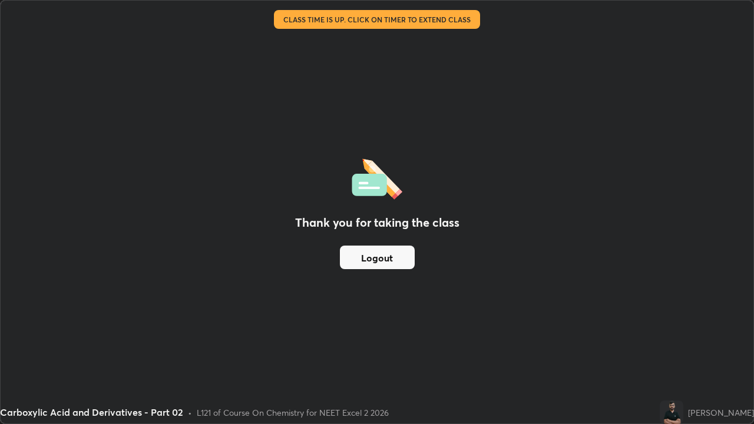
click at [392, 259] on button "Logout" at bounding box center [377, 258] width 75 height 24
